Goal: Information Seeking & Learning: Learn about a topic

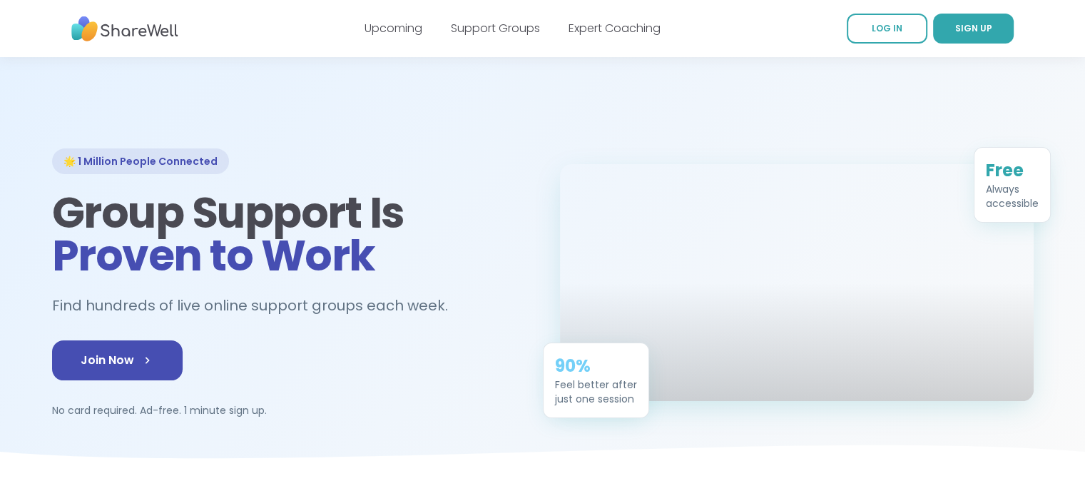
click at [359, 116] on div at bounding box center [542, 265] width 1085 height 417
drag, startPoint x: 323, startPoint y: 132, endPoint x: 331, endPoint y: 133, distance: 8.0
click at [325, 133] on div at bounding box center [542, 265] width 1085 height 417
drag, startPoint x: 532, startPoint y: 122, endPoint x: 519, endPoint y: 111, distance: 17.2
click at [531, 122] on div at bounding box center [542, 265] width 1085 height 417
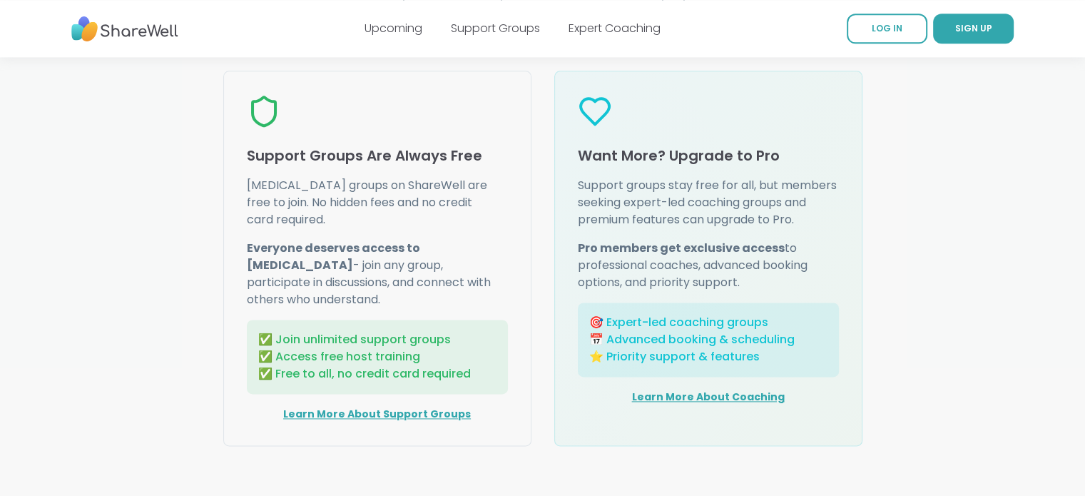
scroll to position [1783, 0]
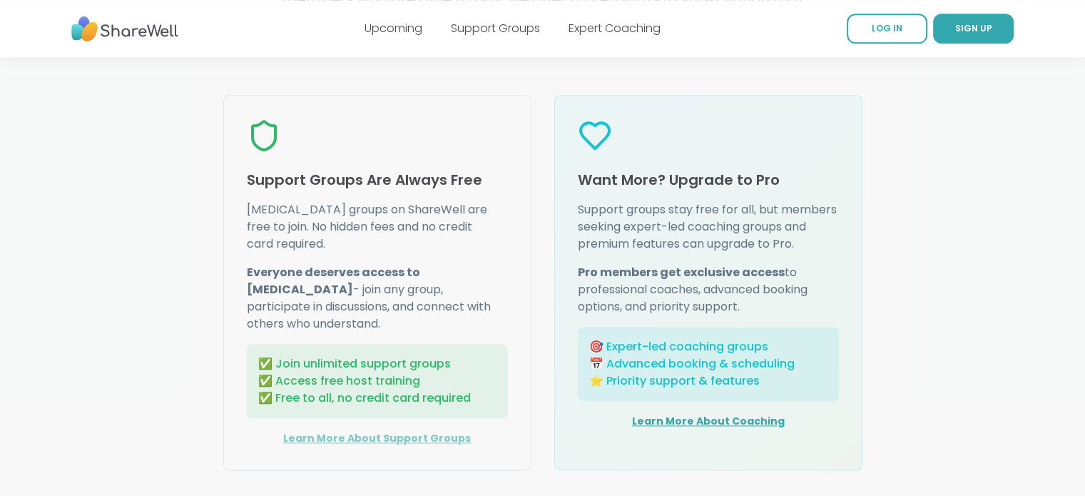
click at [404, 431] on link "Learn More About Support Groups" at bounding box center [377, 438] width 188 height 14
